Goal: Task Accomplishment & Management: Manage account settings

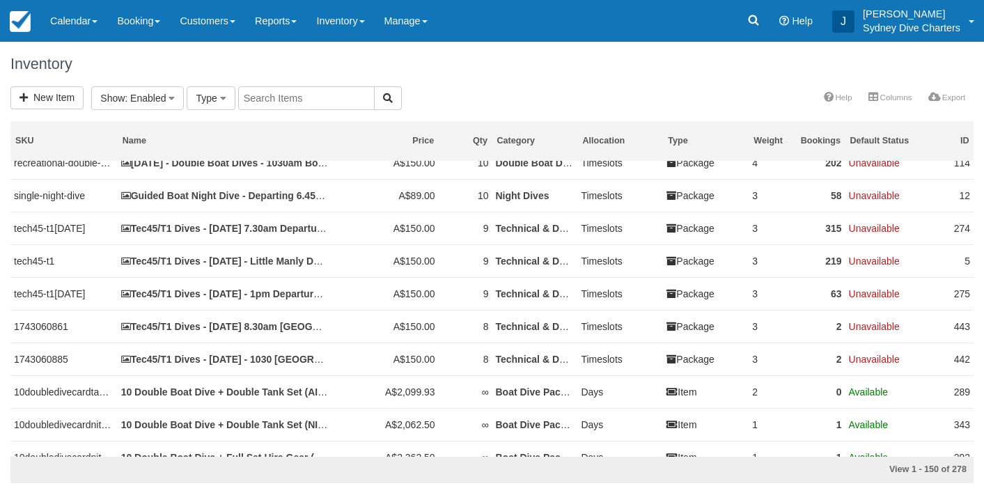
scroll to position [997, 0]
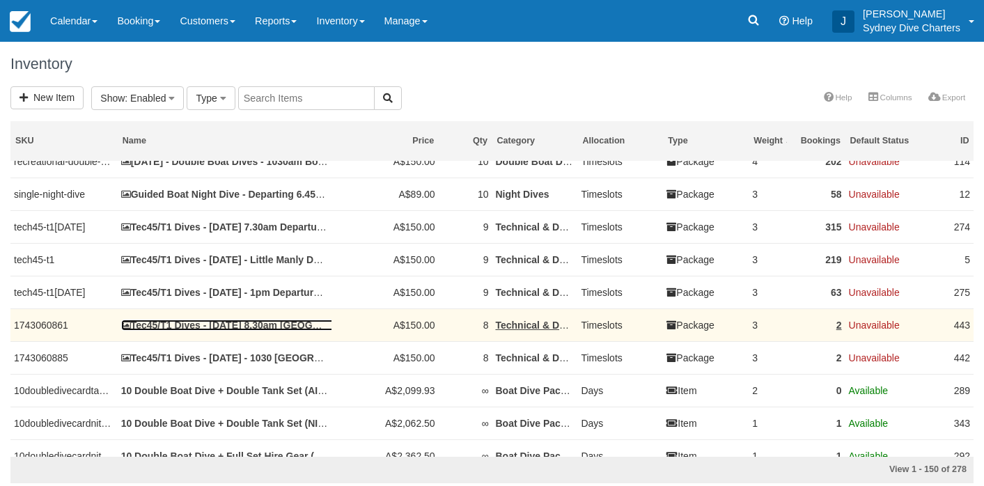
click at [288, 331] on link "Tec45/T1 Dives - [DATE] 8.30am [GEOGRAPHIC_DATA]" at bounding box center [252, 325] width 263 height 11
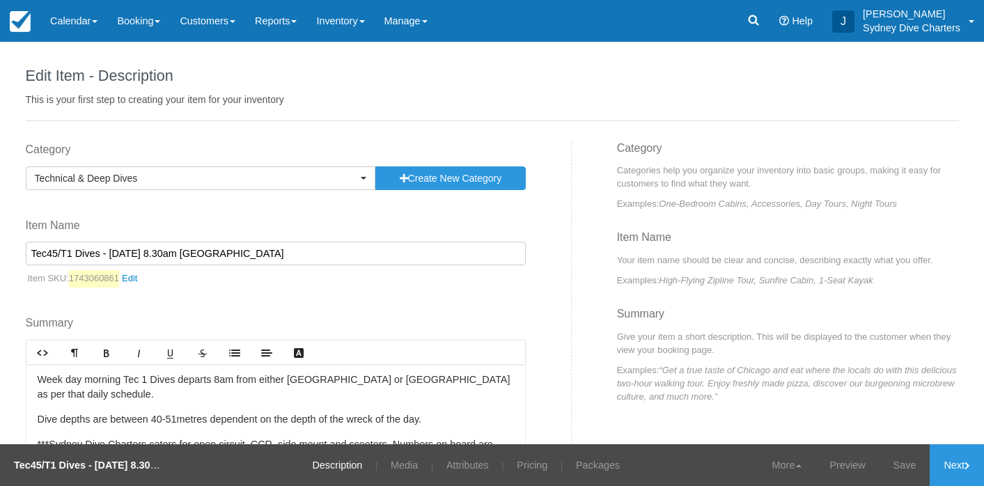
click at [157, 254] on input "Tec45/T1 Dives - [DATE] 8.30am [GEOGRAPHIC_DATA]" at bounding box center [276, 254] width 500 height 24
type input "Tec45/T1 Dives - [DATE] 7.30am [GEOGRAPHIC_DATA]"
click at [902, 465] on link "Save" at bounding box center [904, 465] width 51 height 42
click at [523, 466] on link "Pricing" at bounding box center [524, 465] width 52 height 42
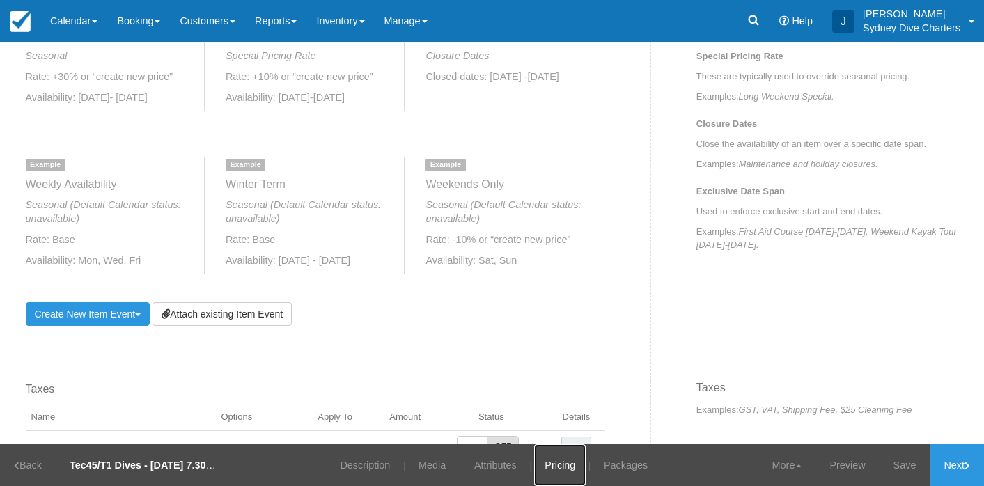
scroll to position [613, 0]
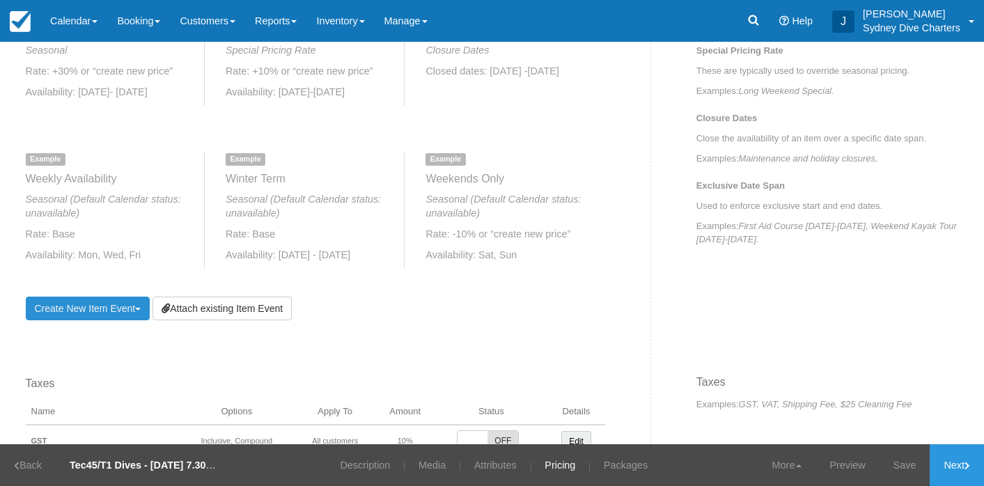
click at [121, 318] on link "Create New Item Event Toggle Dropdown" at bounding box center [88, 309] width 125 height 24
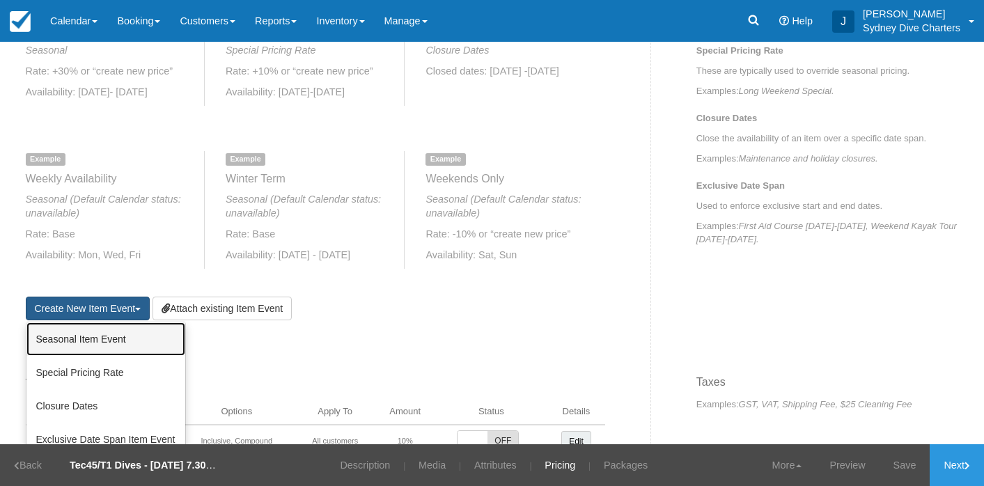
click at [129, 343] on link "Seasonal Item Event" at bounding box center [105, 338] width 159 height 33
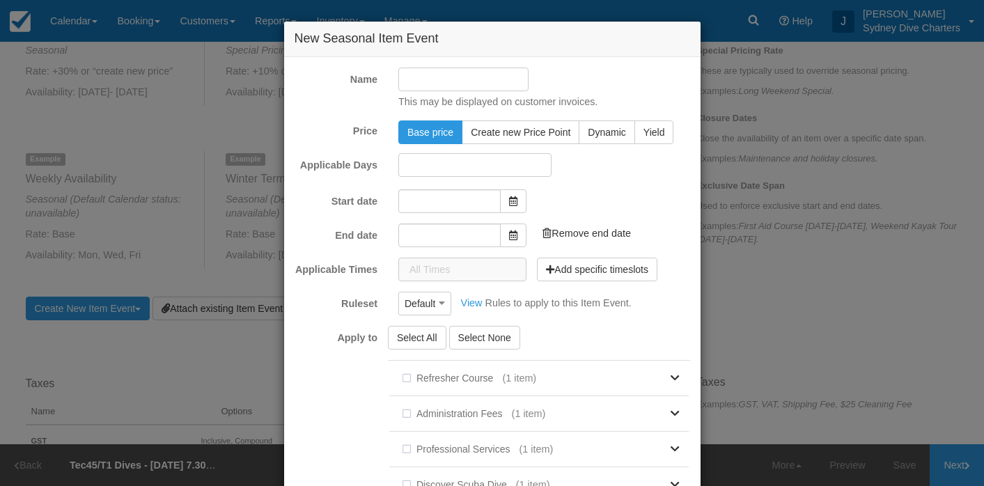
type input "[DATE]"
click at [414, 75] on input "Name" at bounding box center [463, 80] width 130 height 24
type input "t"
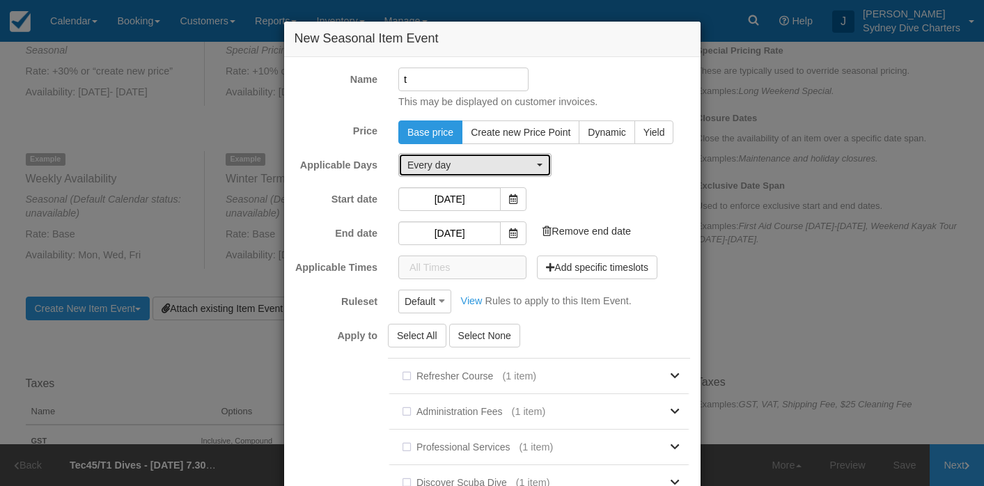
click at [504, 157] on button "Every day" at bounding box center [474, 165] width 153 height 24
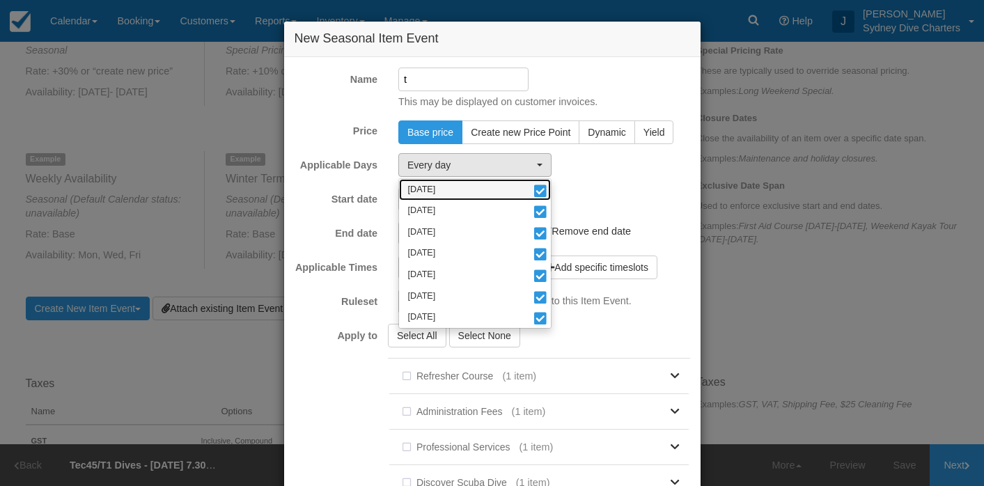
click at [532, 187] on link "[DATE]" at bounding box center [475, 190] width 152 height 22
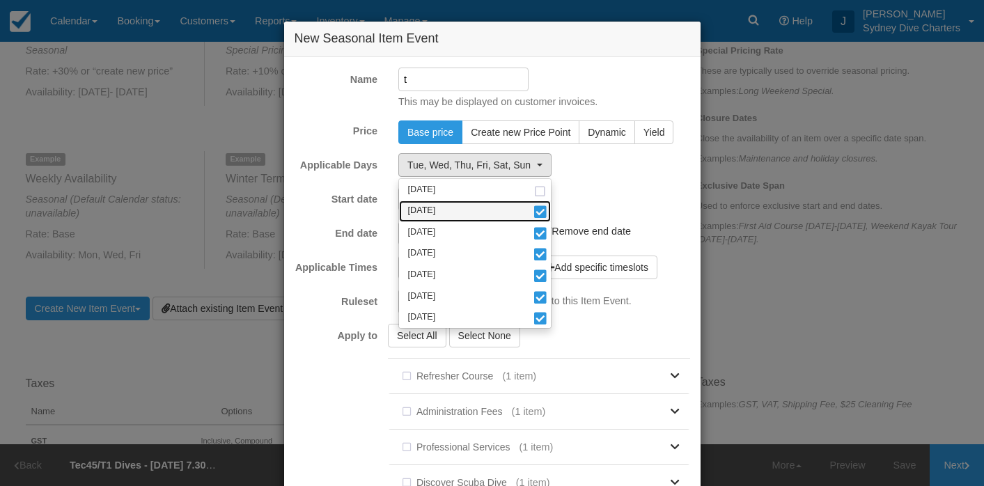
click at [536, 214] on span at bounding box center [540, 213] width 15 height 10
click at [538, 230] on span at bounding box center [540, 235] width 15 height 10
select select "thu"
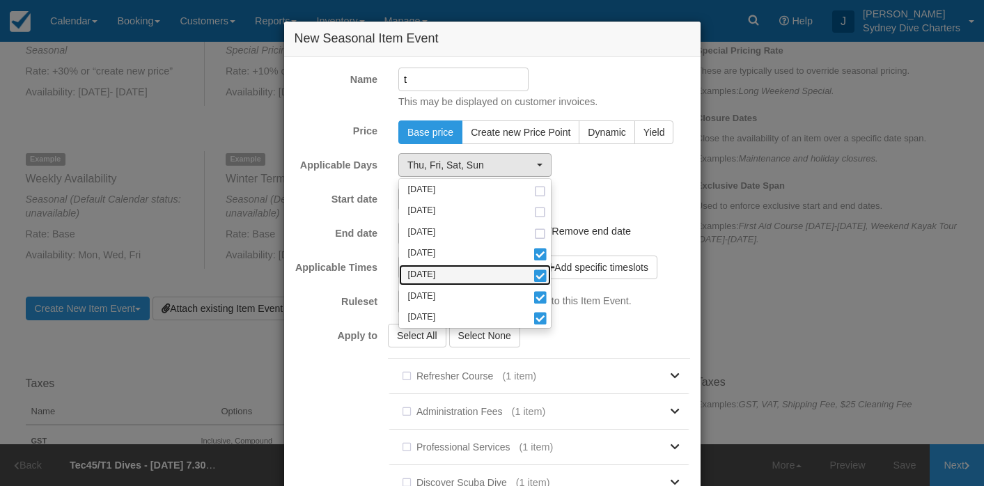
click at [539, 272] on span at bounding box center [540, 277] width 15 height 10
click at [542, 290] on link "[DATE]" at bounding box center [475, 296] width 152 height 22
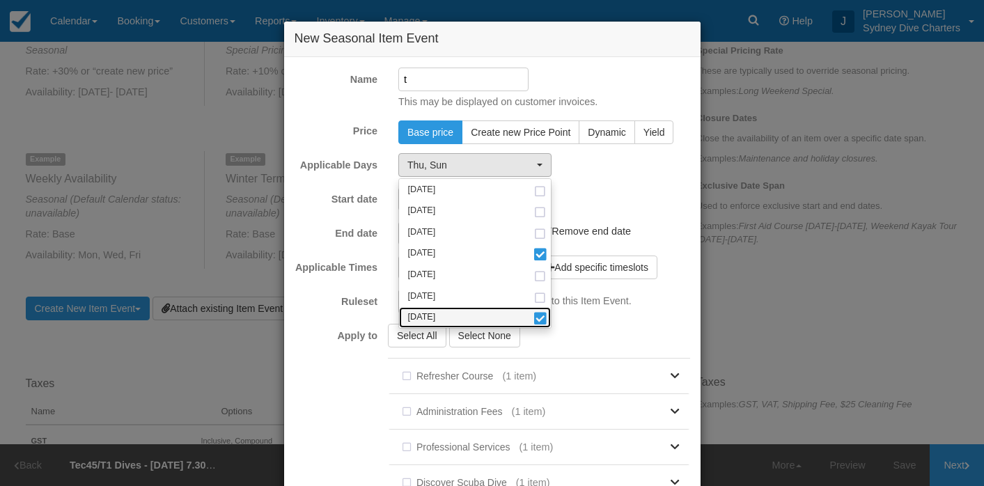
click at [540, 318] on span at bounding box center [540, 320] width 15 height 10
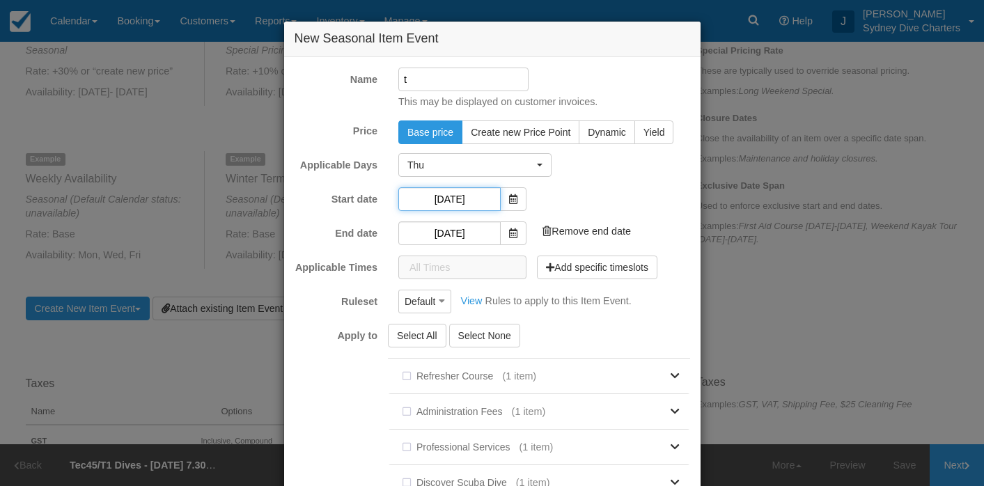
click at [450, 196] on input "[DATE]" at bounding box center [449, 199] width 102 height 24
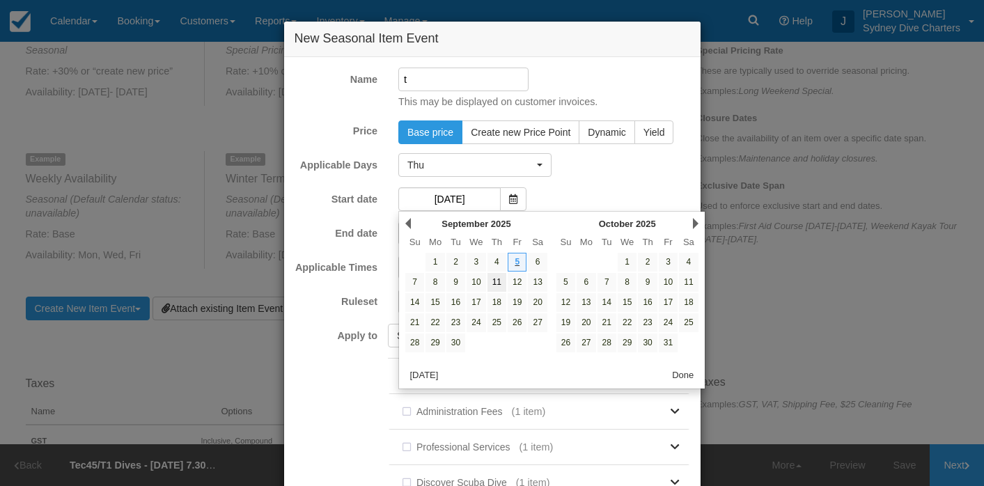
click at [494, 283] on link "11" at bounding box center [496, 282] width 19 height 19
type input "[DATE]"
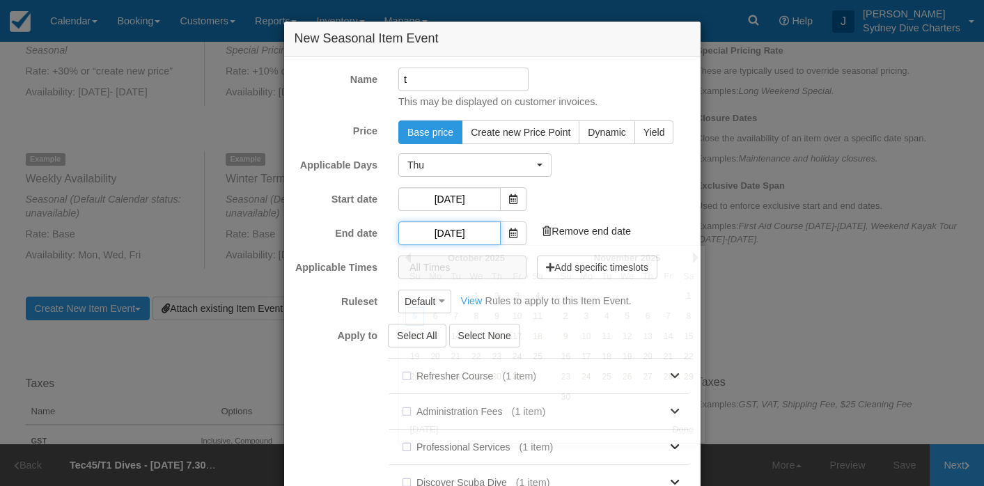
click at [459, 231] on input "[DATE]" at bounding box center [449, 233] width 102 height 24
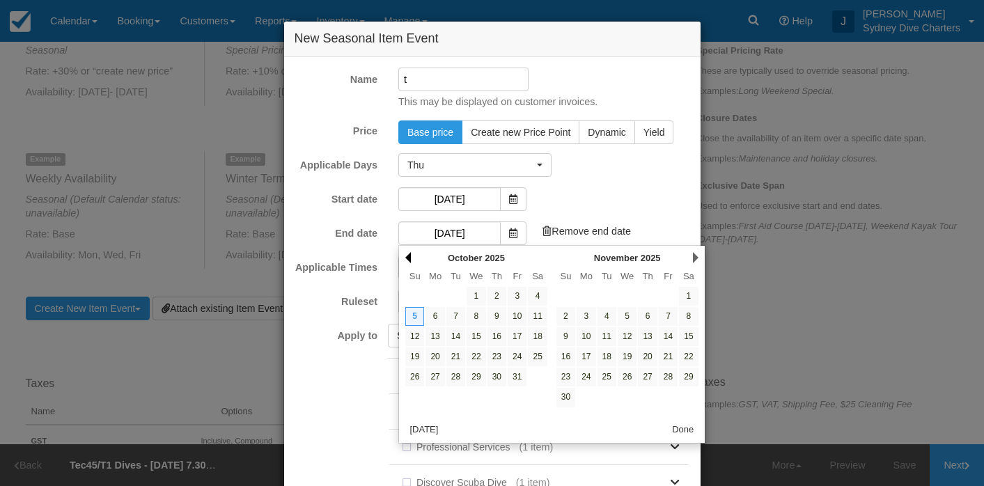
click at [409, 255] on link "Prev" at bounding box center [408, 257] width 6 height 11
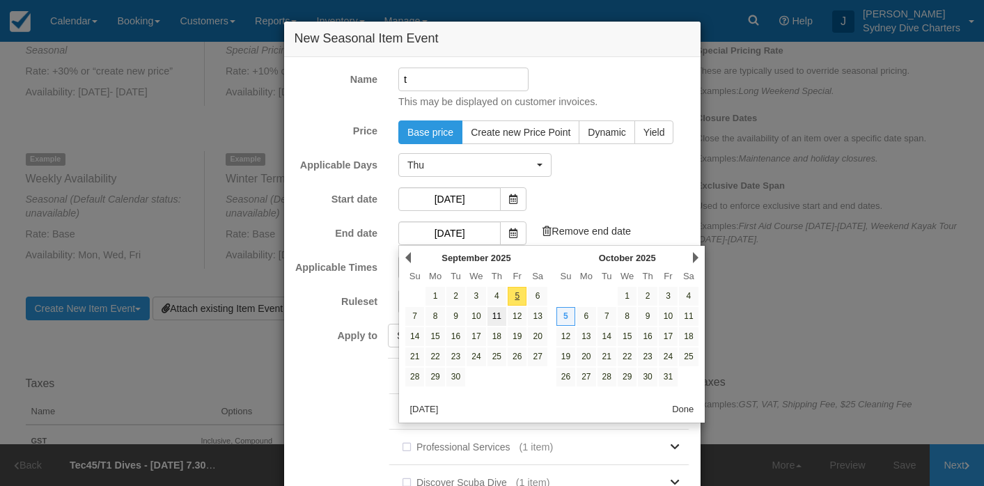
click at [497, 318] on link "11" at bounding box center [496, 316] width 19 height 19
type input "[DATE]"
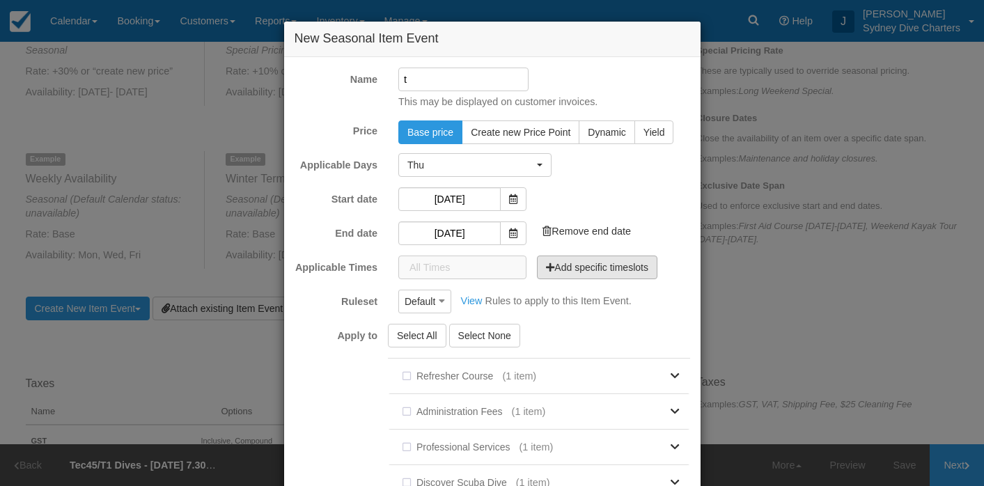
click at [557, 268] on button "Add specific timeslots" at bounding box center [597, 268] width 120 height 24
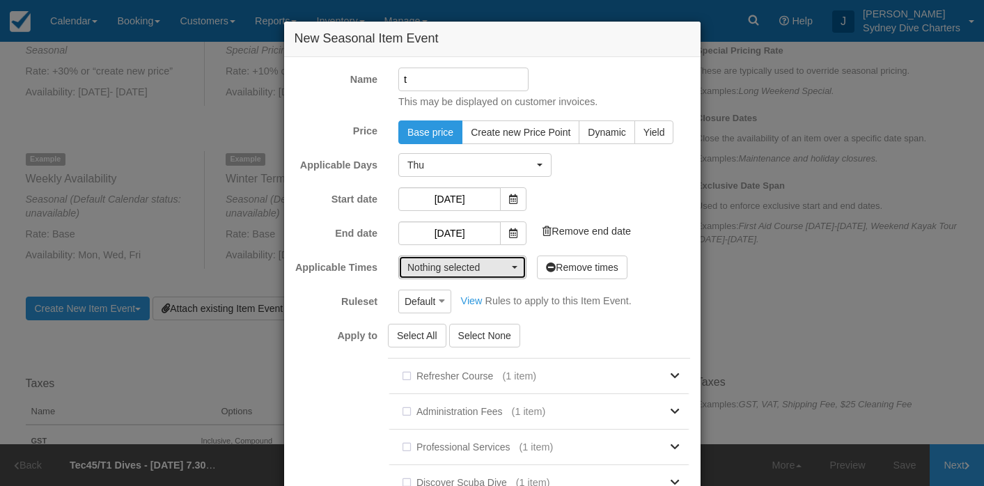
click at [507, 267] on span "Nothing selected" at bounding box center [457, 267] width 101 height 14
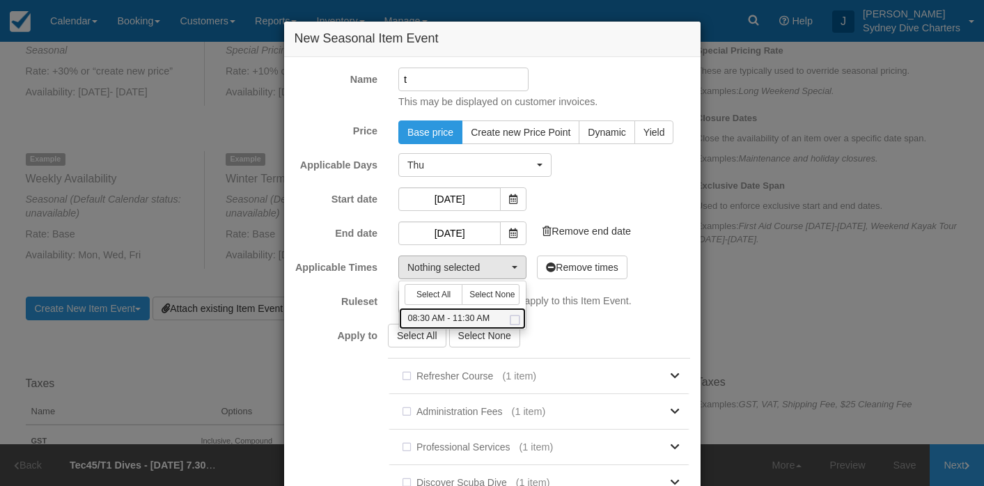
click at [519, 322] on span at bounding box center [515, 320] width 15 height 9
select select "510-180"
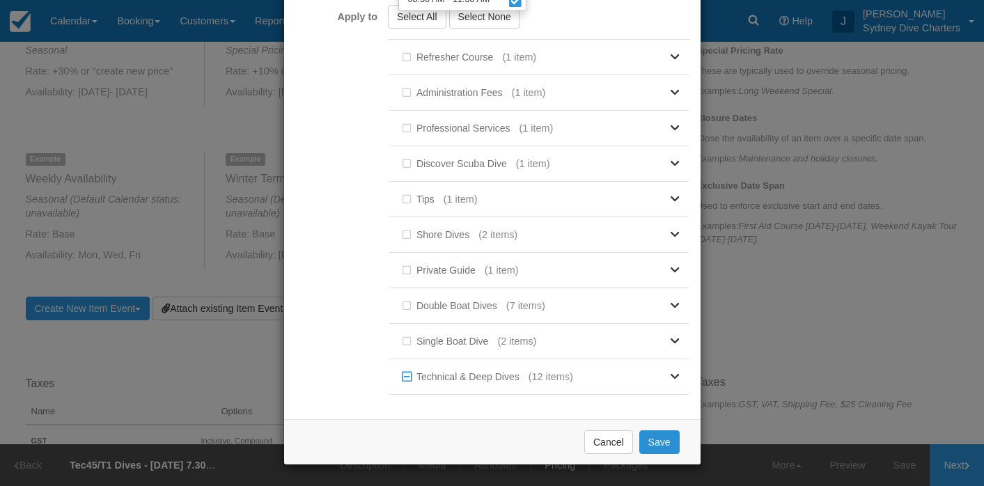
click at [659, 432] on button "Save" at bounding box center [659, 442] width 40 height 24
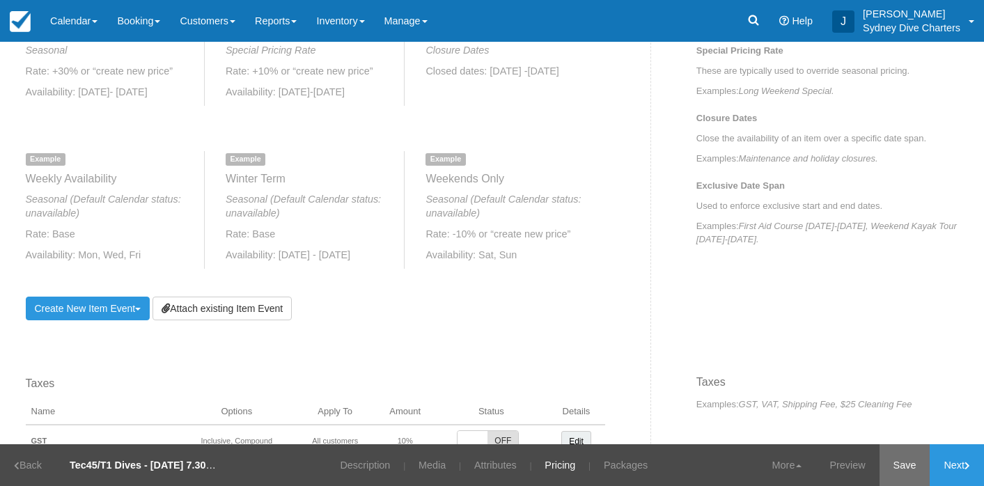
scroll to position [607, 0]
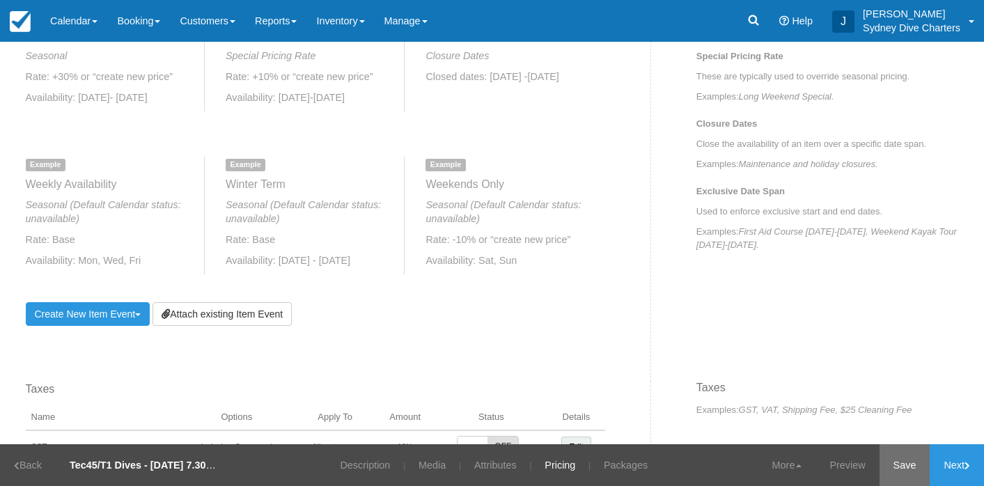
click at [897, 457] on link "Save" at bounding box center [904, 465] width 51 height 42
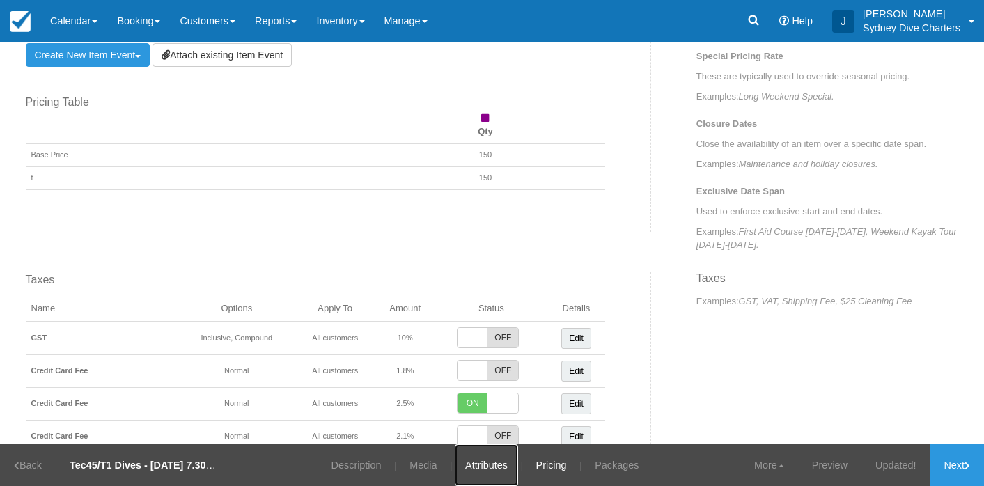
click at [486, 462] on link "Attributes" at bounding box center [486, 465] width 63 height 42
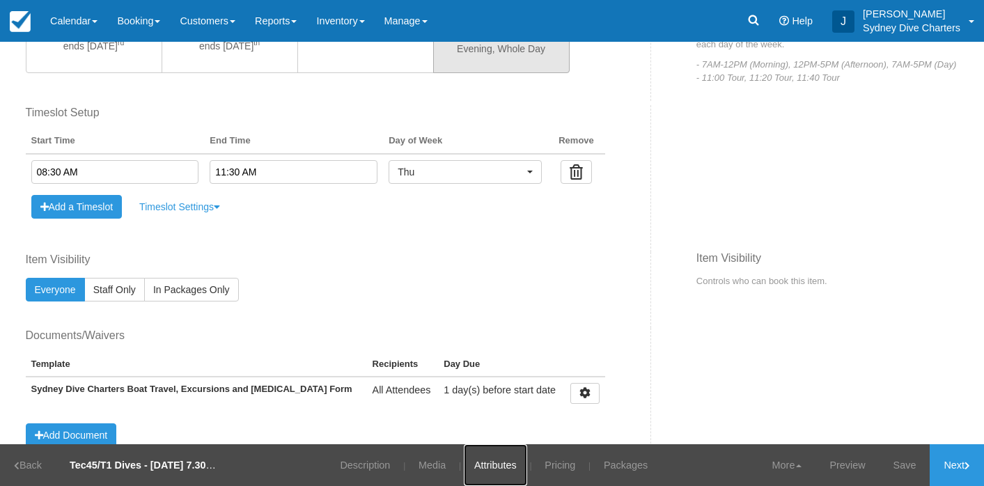
scroll to position [510, 0]
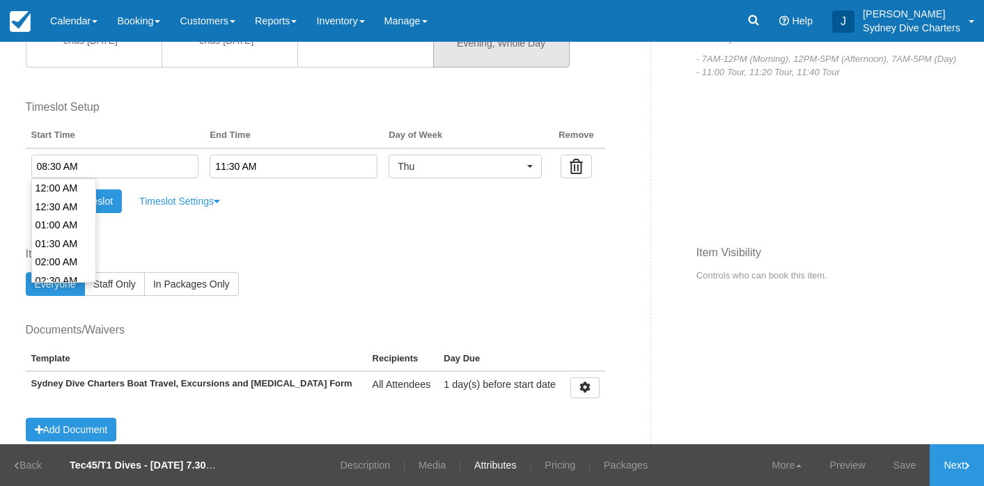
click at [164, 163] on input "08:30 AM" at bounding box center [115, 167] width 168 height 24
type input "07:30 AM"
click at [61, 210] on li "07:30 AM" at bounding box center [64, 211] width 64 height 19
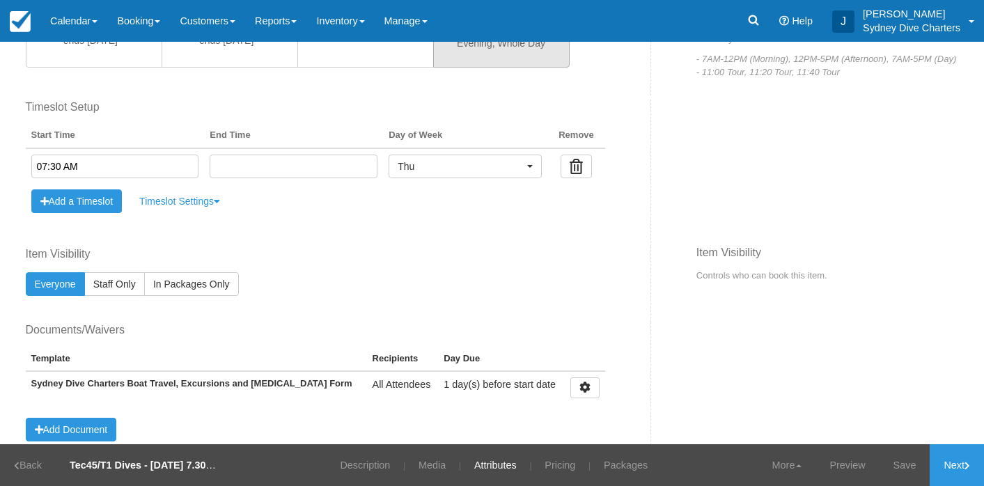
click at [247, 168] on input "text" at bounding box center [294, 167] width 168 height 24
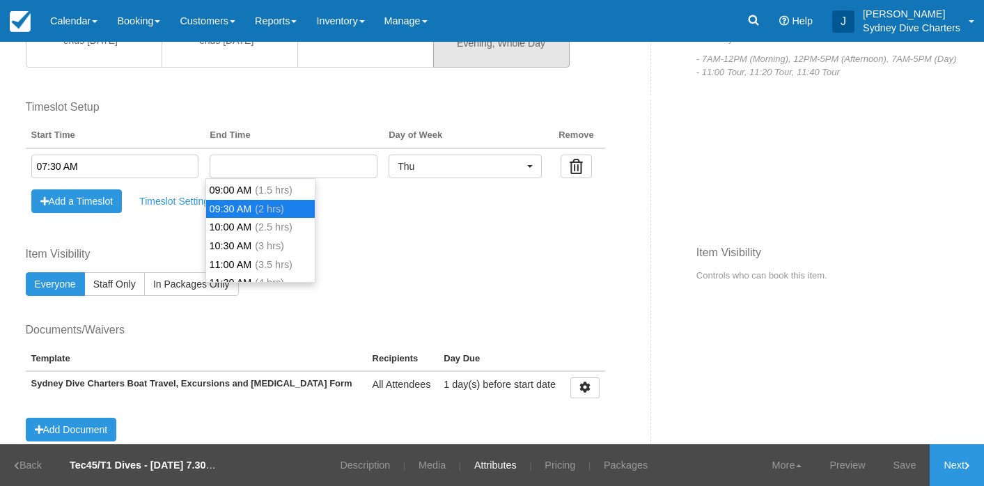
scroll to position [38, 0]
type input "10:30 AM"
click at [246, 242] on li "10:30 AM (3 hrs)" at bounding box center [260, 242] width 109 height 19
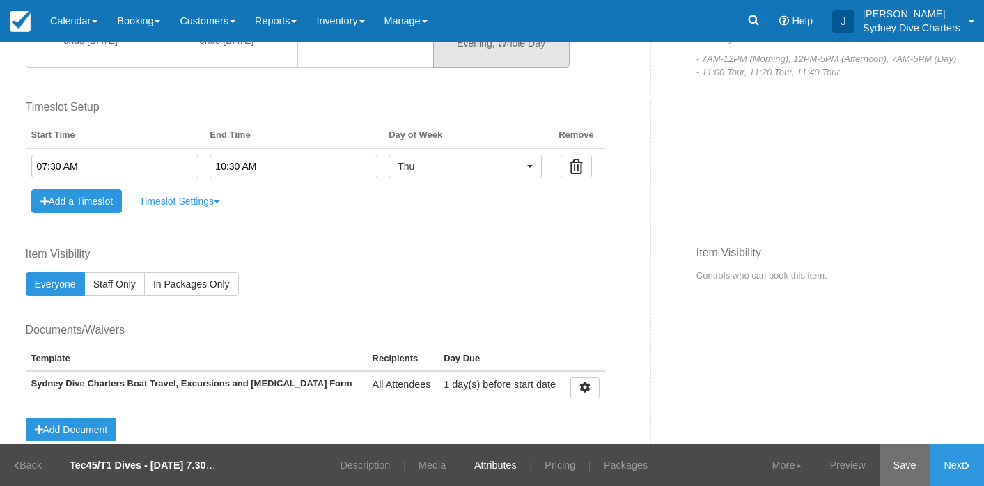
click at [895, 467] on link "Save" at bounding box center [904, 465] width 51 height 42
click at [553, 461] on link "Pricing" at bounding box center [552, 465] width 52 height 42
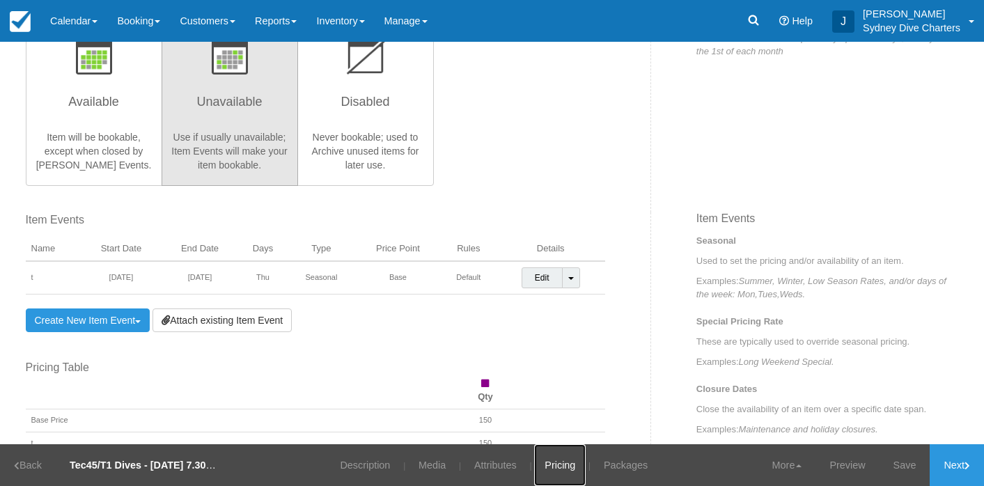
scroll to position [354, 0]
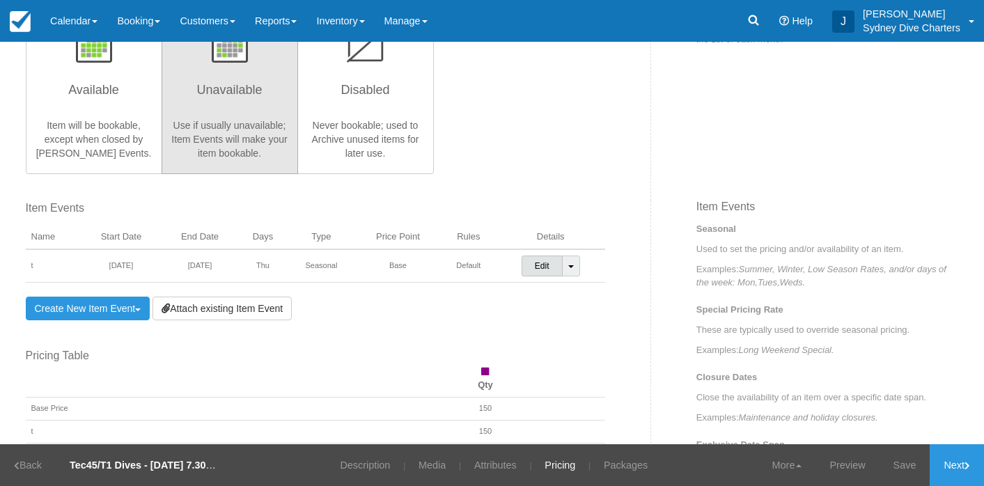
click at [551, 270] on link "Edit" at bounding box center [542, 266] width 41 height 21
select select
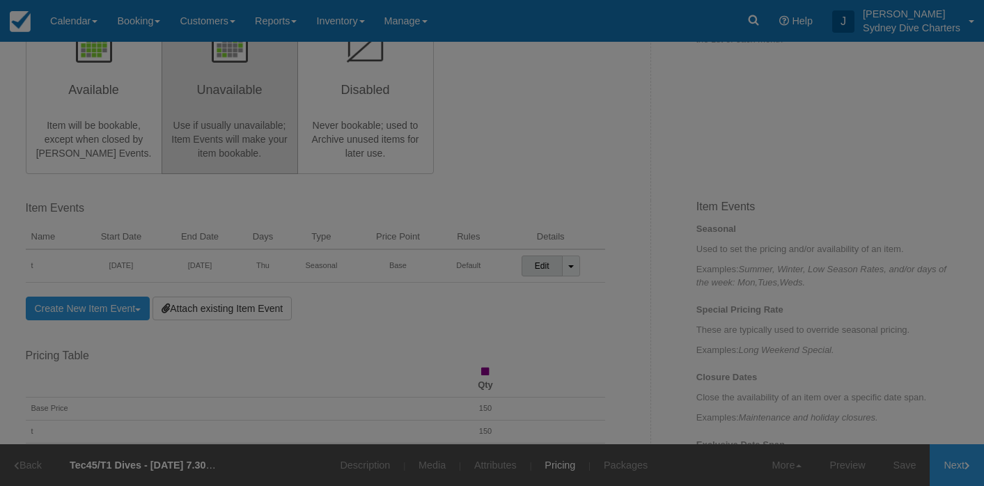
scroll to position [0, 0]
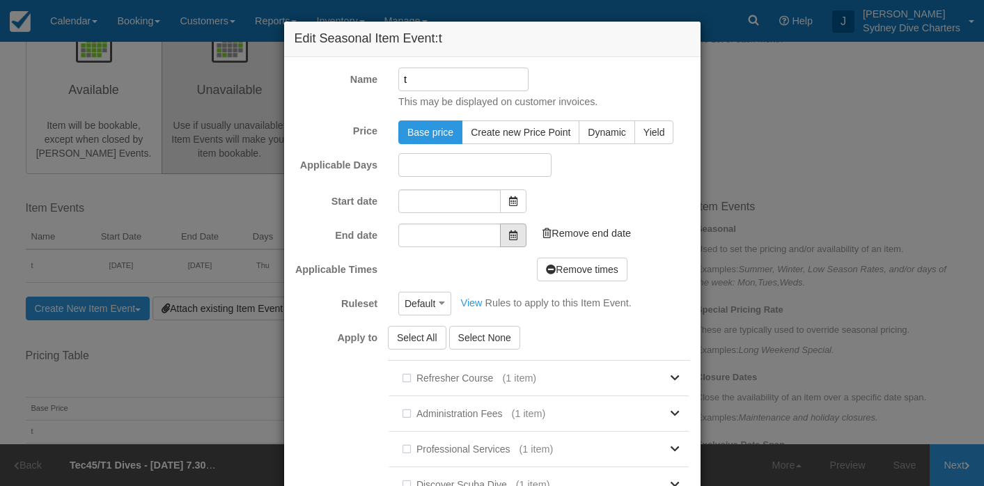
type input "[DATE]"
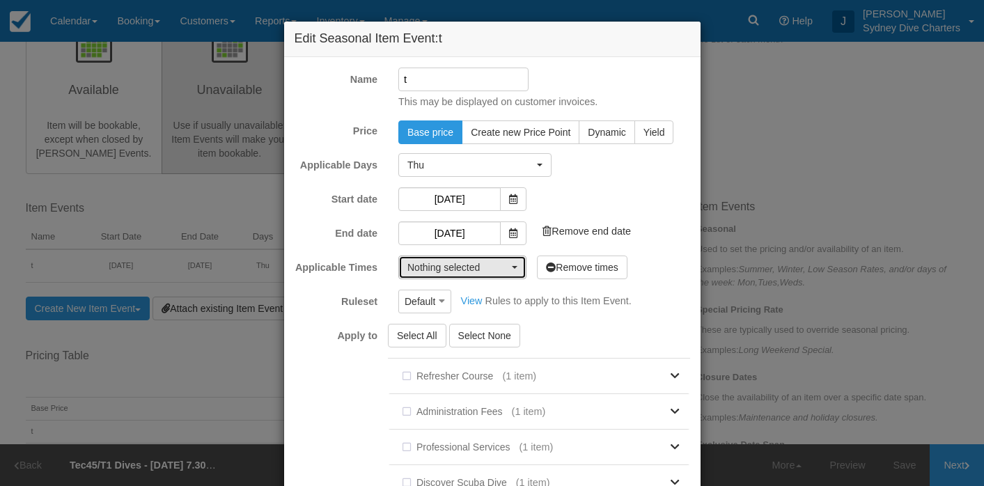
click at [505, 269] on span "Nothing selected" at bounding box center [457, 267] width 101 height 14
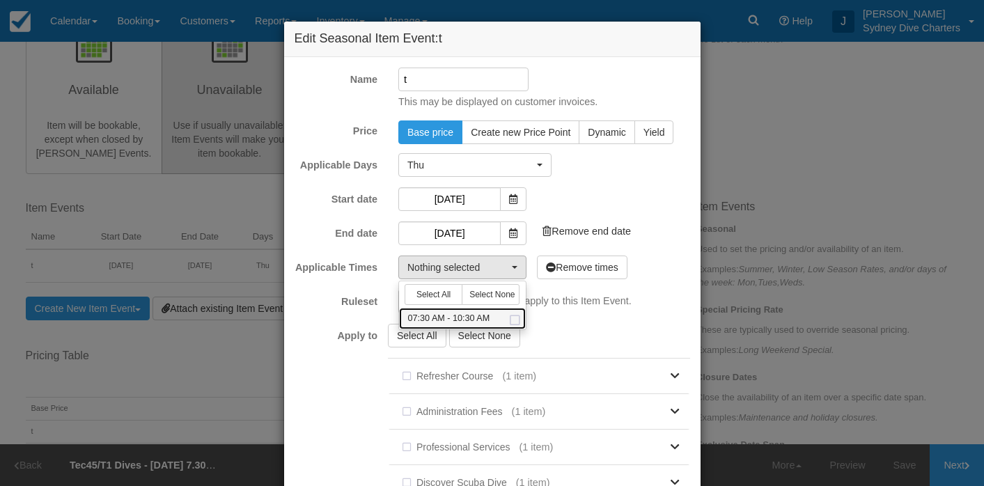
click at [516, 317] on span at bounding box center [515, 320] width 15 height 9
select select "450-180"
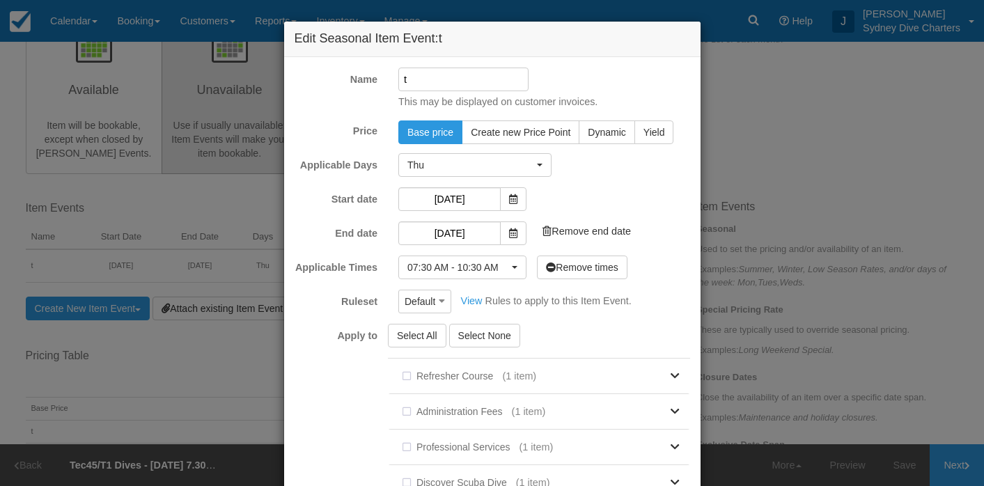
scroll to position [319, 0]
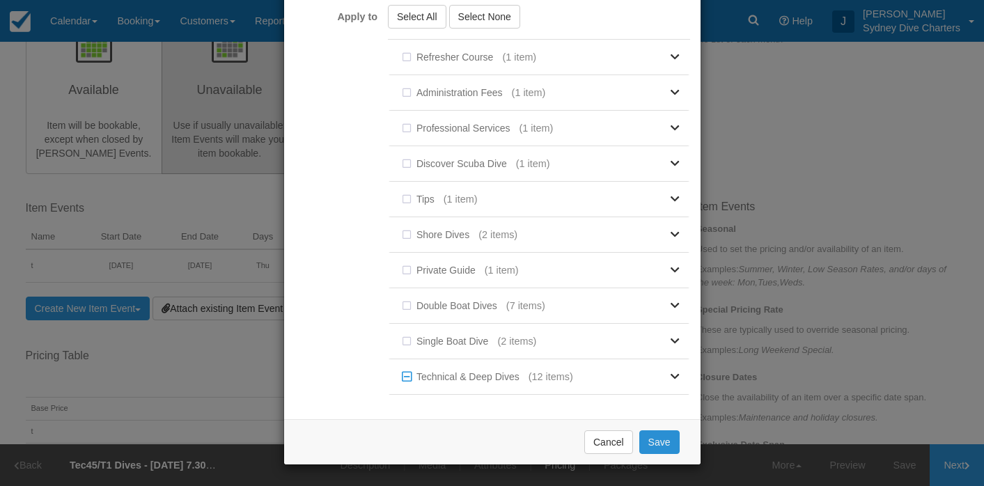
click at [656, 442] on button "Save" at bounding box center [659, 442] width 40 height 24
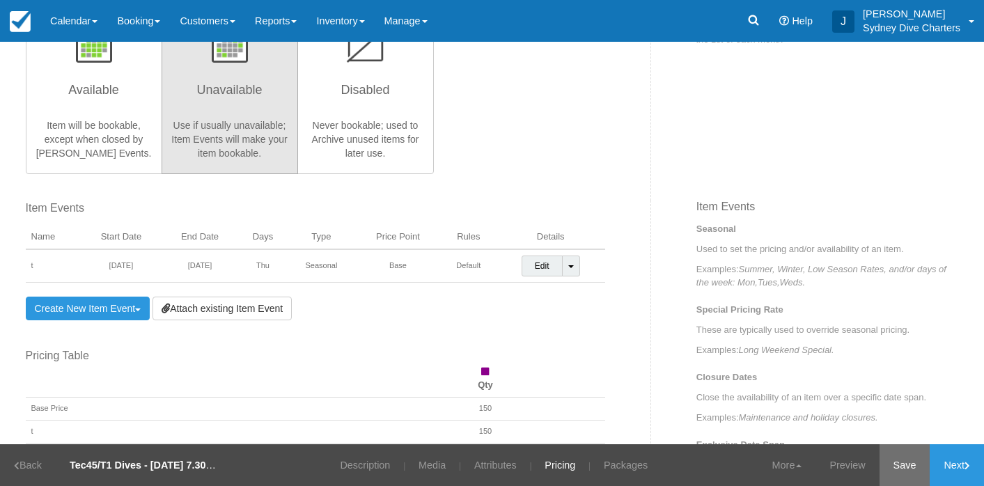
click at [904, 467] on link "Save" at bounding box center [904, 465] width 51 height 42
